Goal: Information Seeking & Learning: Learn about a topic

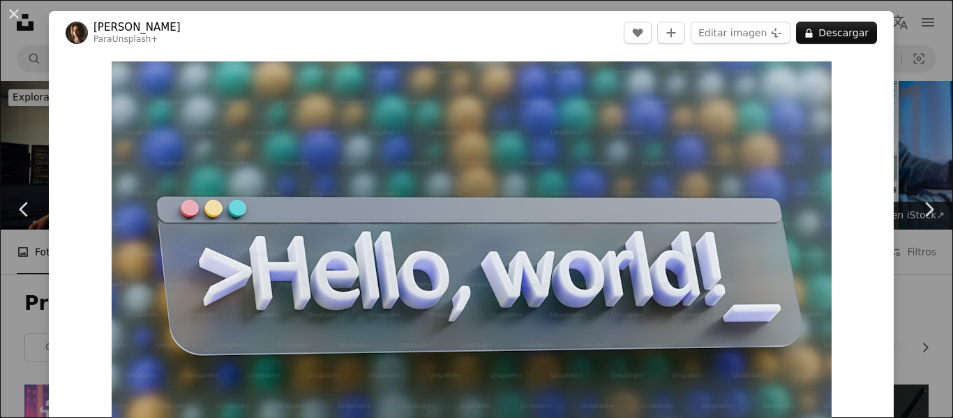
scroll to position [625, 0]
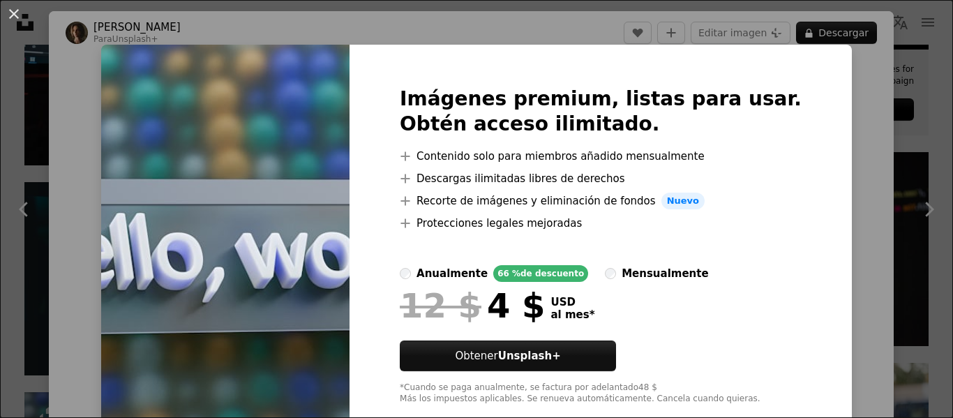
click at [827, 119] on div "An X shape Imágenes premium, listas para usar. Obtén acceso ilimitado. A plus s…" at bounding box center [476, 209] width 953 height 418
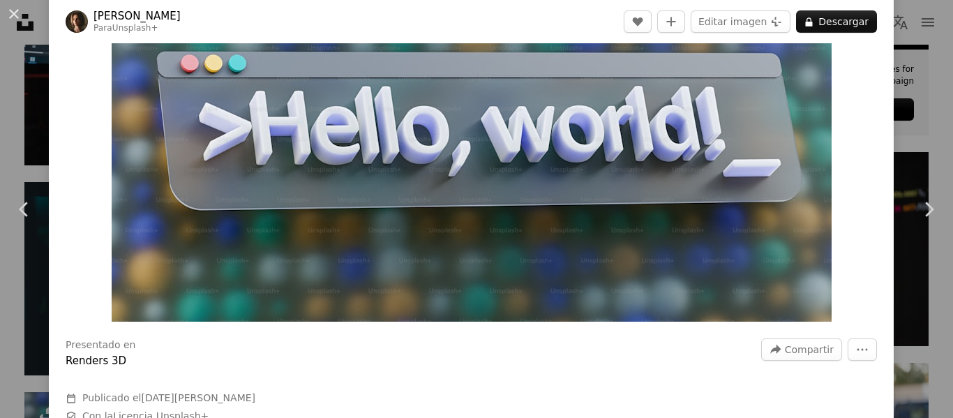
scroll to position [139, 0]
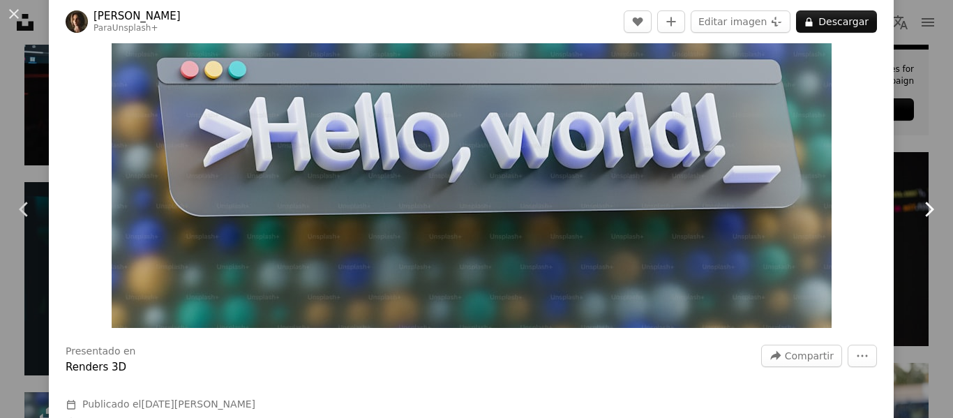
drag, startPoint x: 492, startPoint y: 211, endPoint x: 909, endPoint y: 167, distance: 419.3
click at [909, 167] on link "Chevron right" at bounding box center [928, 209] width 49 height 134
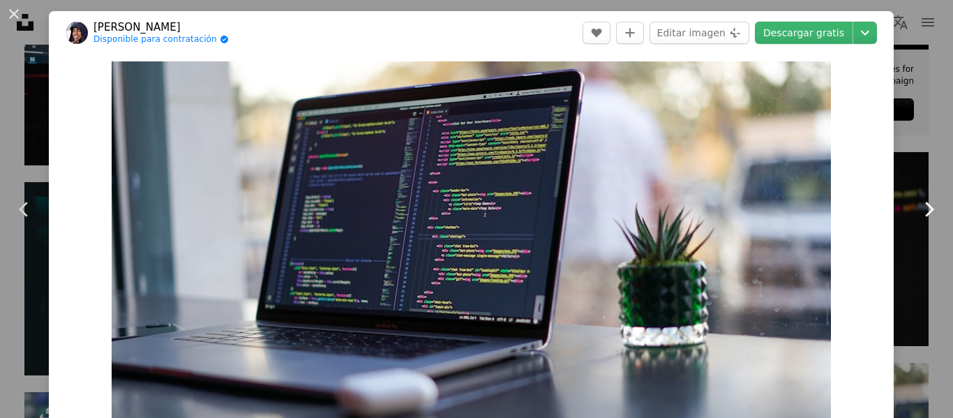
click at [909, 167] on link "Chevron right" at bounding box center [928, 209] width 49 height 134
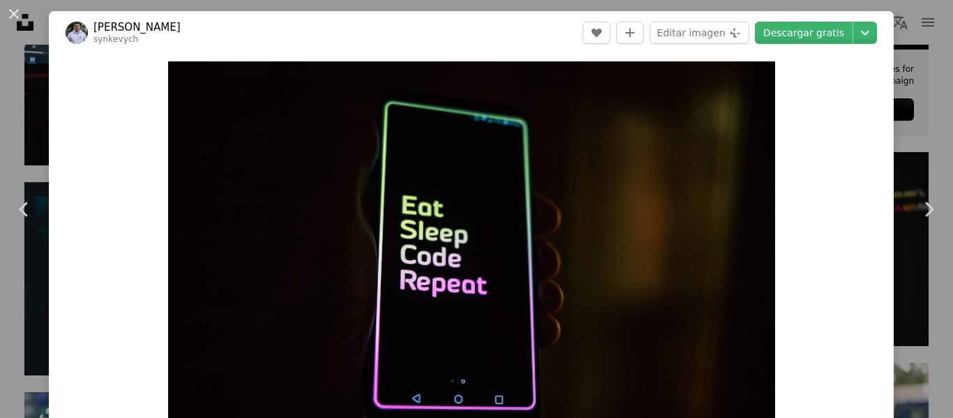
click at [916, 19] on div "An X shape Chevron left Chevron right [PERSON_NAME] Synkevych synkevych A heart…" at bounding box center [476, 209] width 953 height 418
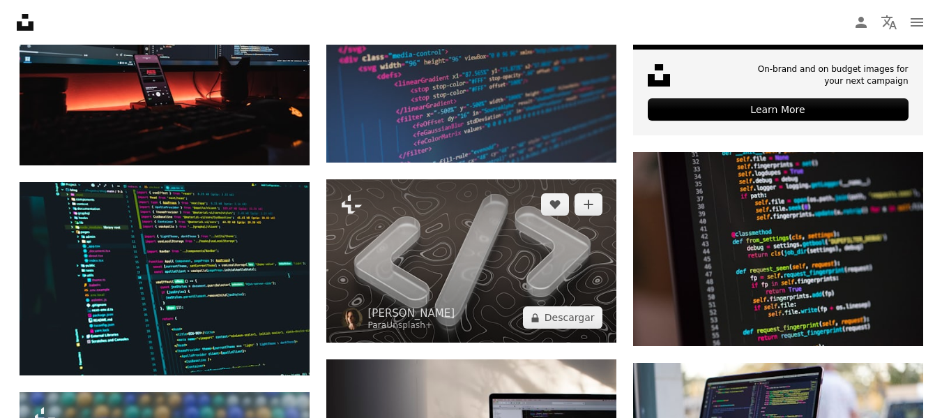
click at [520, 179] on img at bounding box center [471, 260] width 290 height 163
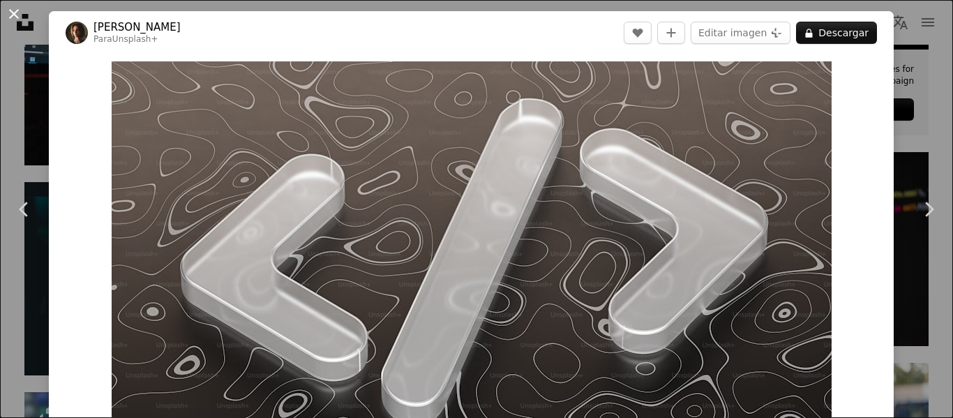
click at [14, 10] on button "An X shape" at bounding box center [14, 14] width 17 height 17
